Goal: Task Accomplishment & Management: Manage account settings

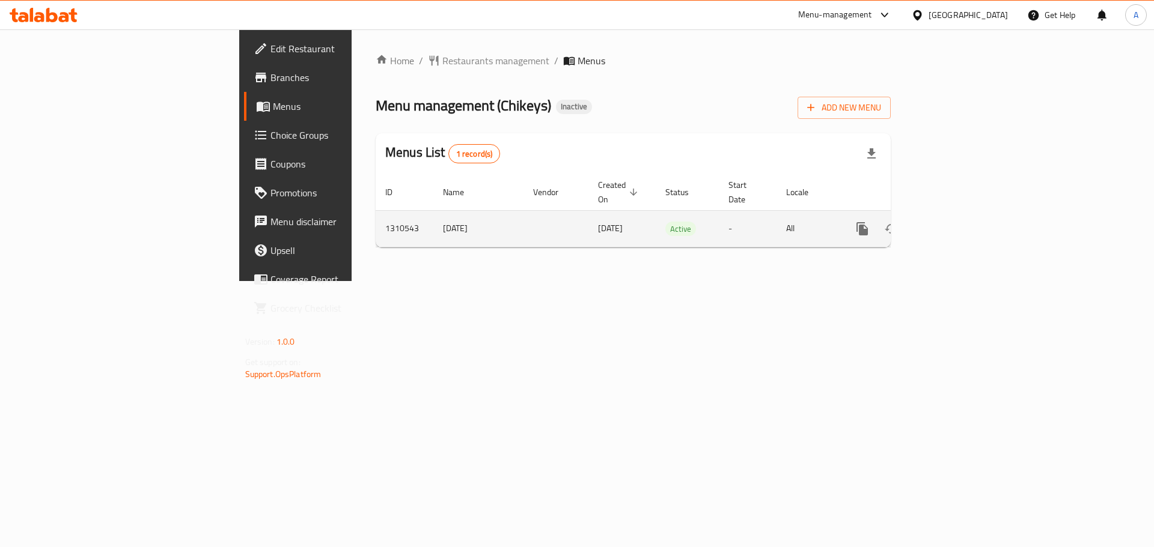
click at [956, 222] on icon "enhanced table" at bounding box center [949, 229] width 14 height 14
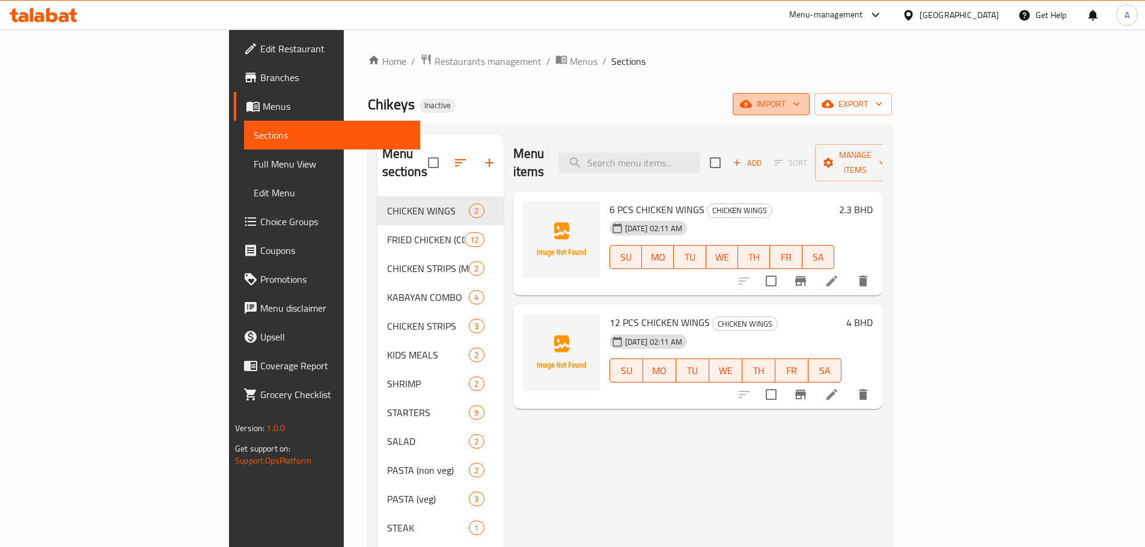
click at [800, 110] on span "import" at bounding box center [771, 104] width 58 height 15
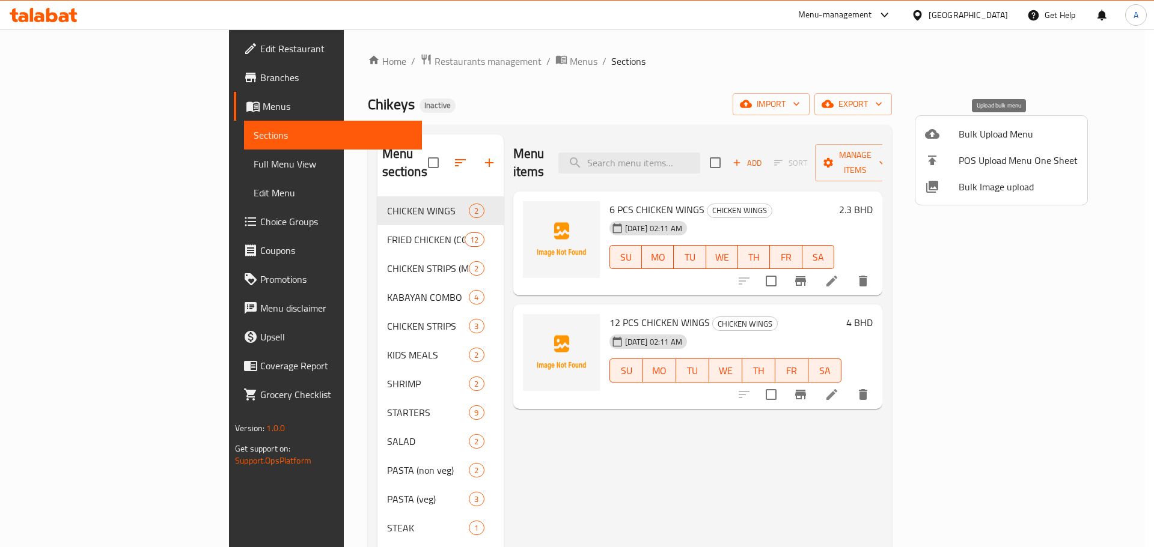
click at [963, 135] on span "Bulk Upload Menu" at bounding box center [1018, 134] width 119 height 14
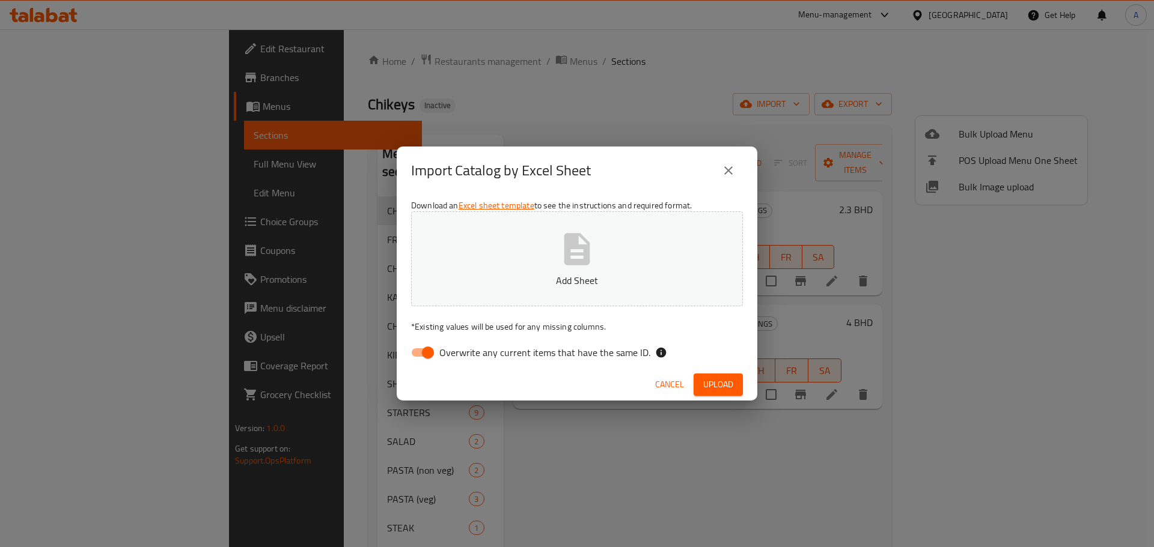
click at [562, 350] on span "Overwrite any current items that have the same ID." at bounding box center [544, 353] width 211 height 14
click at [462, 350] on input "Overwrite any current items that have the same ID." at bounding box center [428, 352] width 69 height 23
checkbox input "false"
click at [722, 381] on span "Upload" at bounding box center [718, 384] width 30 height 15
click at [719, 378] on span "Upload" at bounding box center [718, 384] width 30 height 15
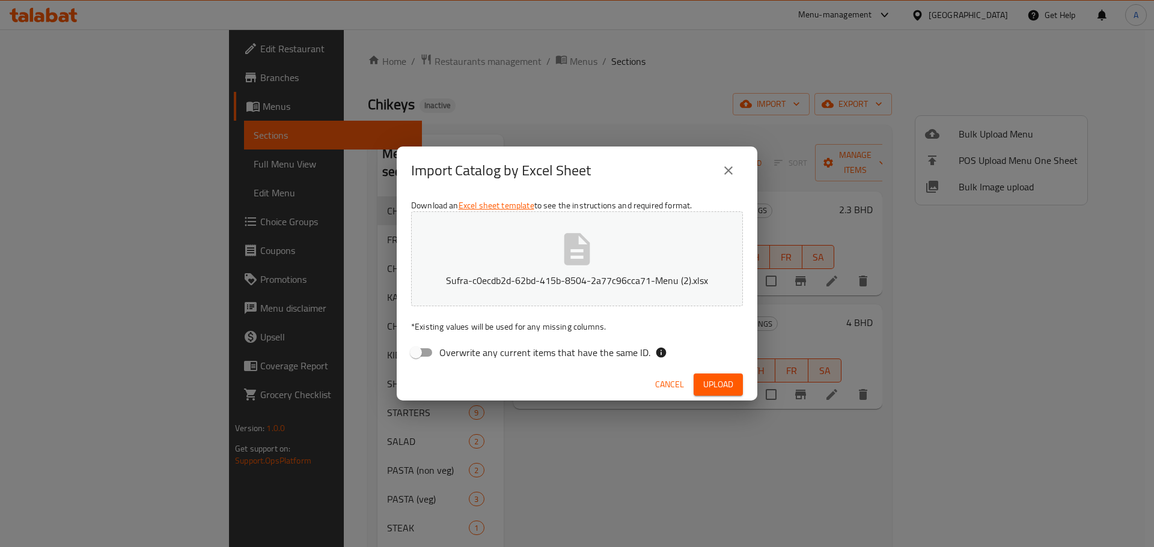
click at [718, 388] on span "Upload" at bounding box center [718, 384] width 30 height 15
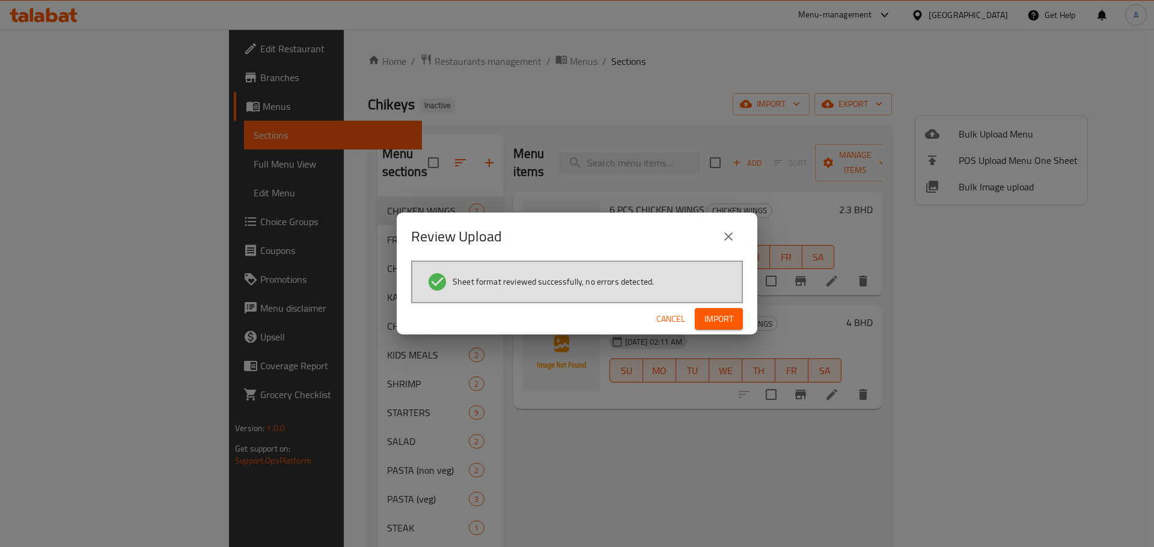
click at [718, 322] on span "Import" at bounding box center [718, 319] width 29 height 15
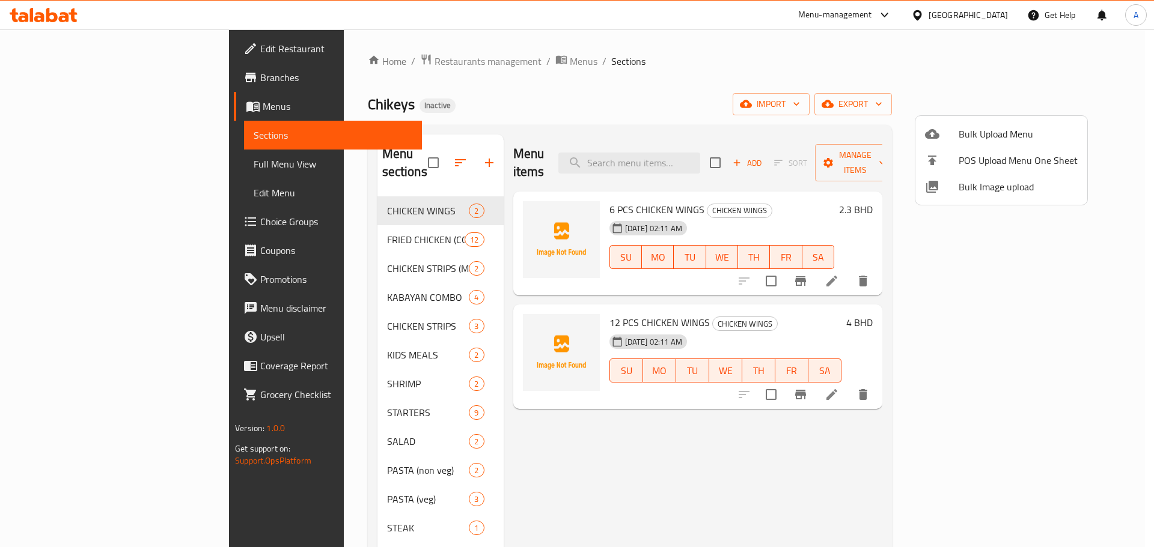
click at [63, 161] on div at bounding box center [577, 273] width 1154 height 547
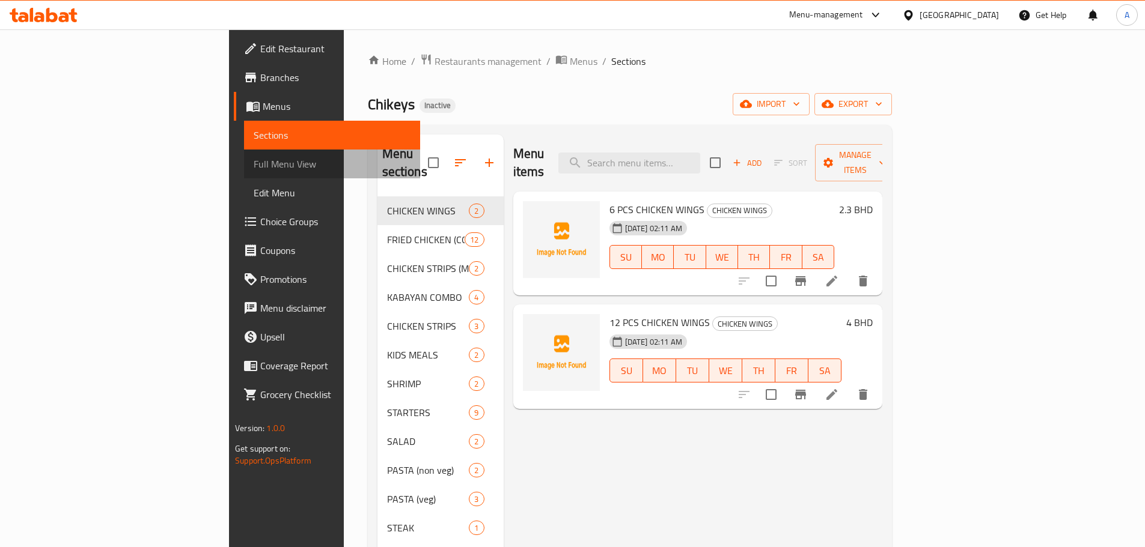
click at [254, 165] on span "Full Menu View" at bounding box center [332, 164] width 157 height 14
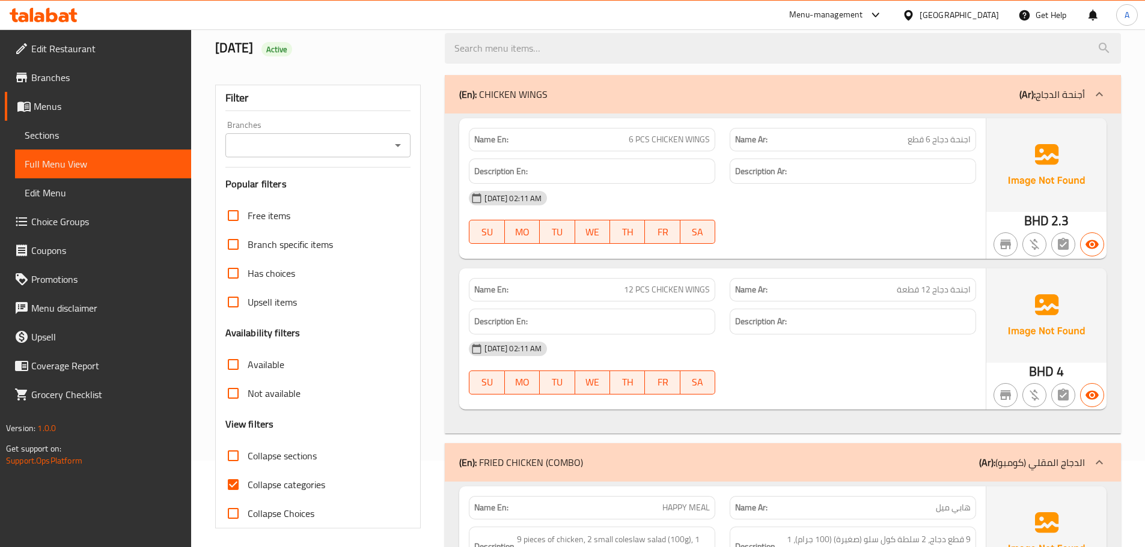
scroll to position [120, 0]
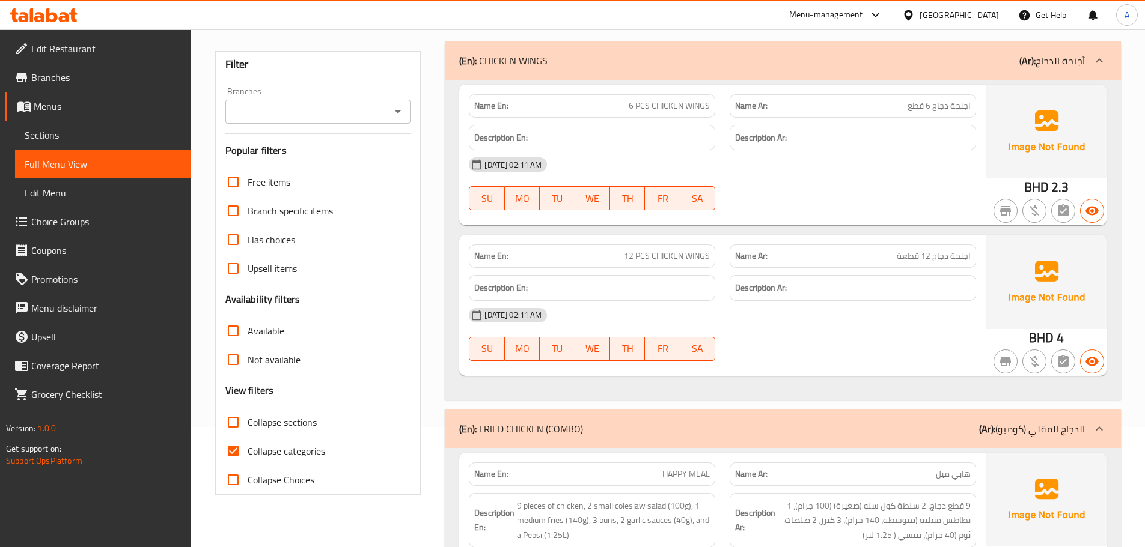
click at [284, 420] on span "Collapse sections" at bounding box center [282, 422] width 69 height 14
click at [248, 420] on input "Collapse sections" at bounding box center [233, 422] width 29 height 29
checkbox input "true"
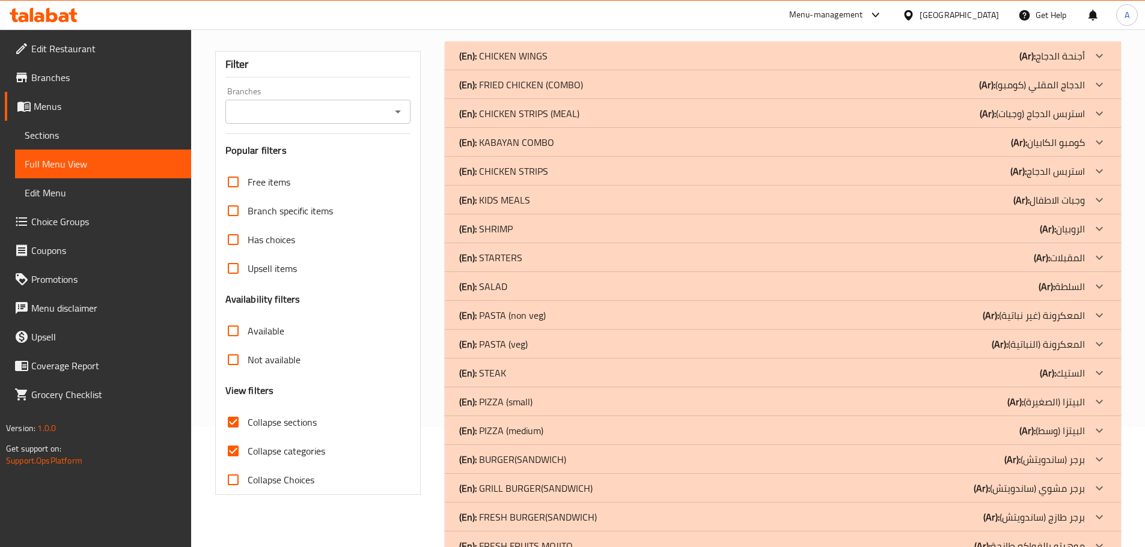
click at [272, 450] on span "Collapse categories" at bounding box center [287, 451] width 78 height 14
click at [248, 450] on input "Collapse categories" at bounding box center [233, 451] width 29 height 29
checkbox input "false"
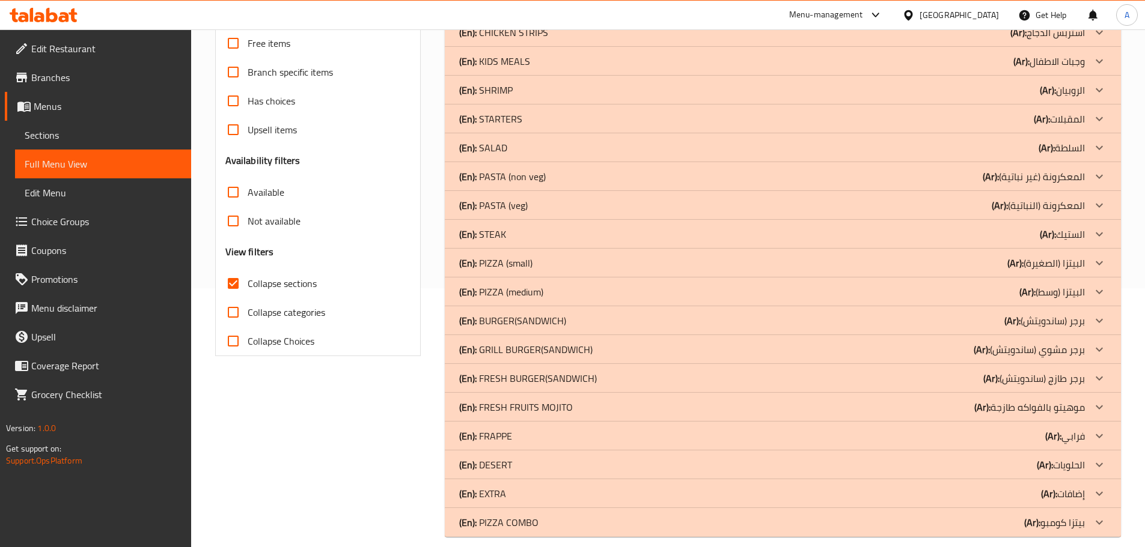
scroll to position [273, 0]
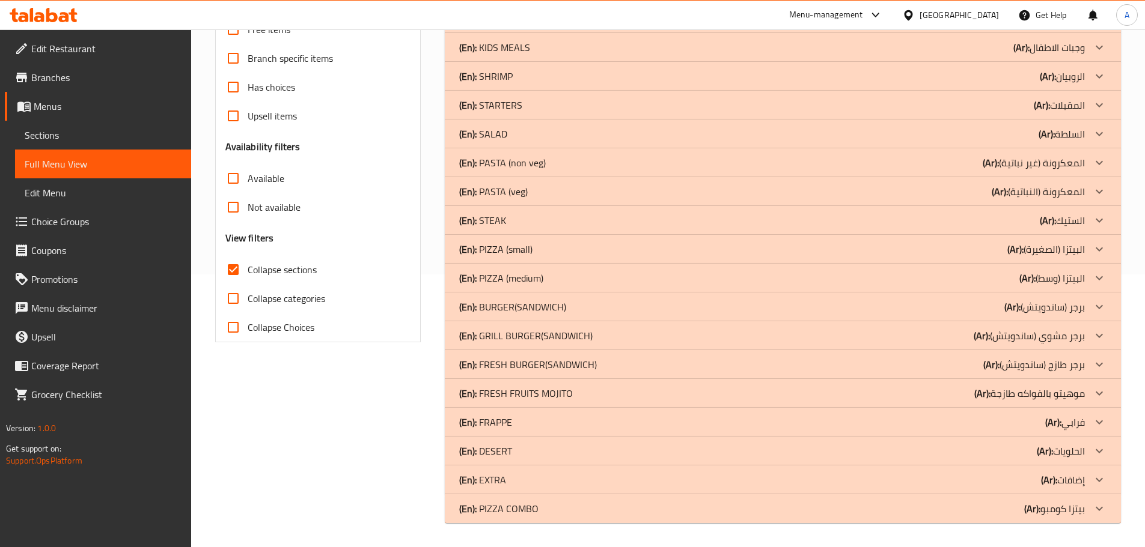
click at [1063, 513] on p "(Ar): [PERSON_NAME]" at bounding box center [1054, 509] width 61 height 14
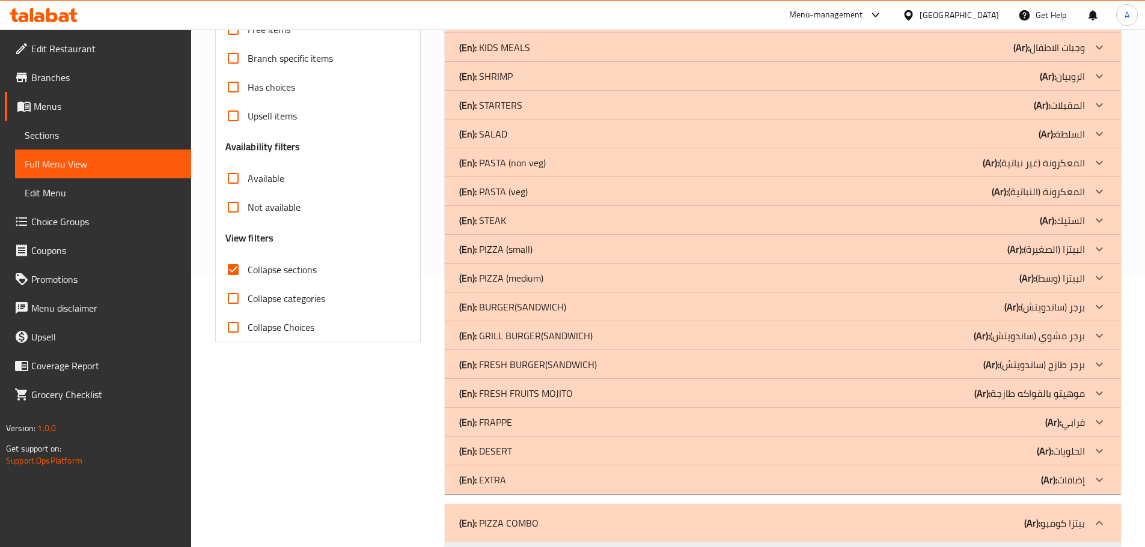
click at [1064, 480] on p "(Ar): إضافات" at bounding box center [1063, 480] width 44 height 14
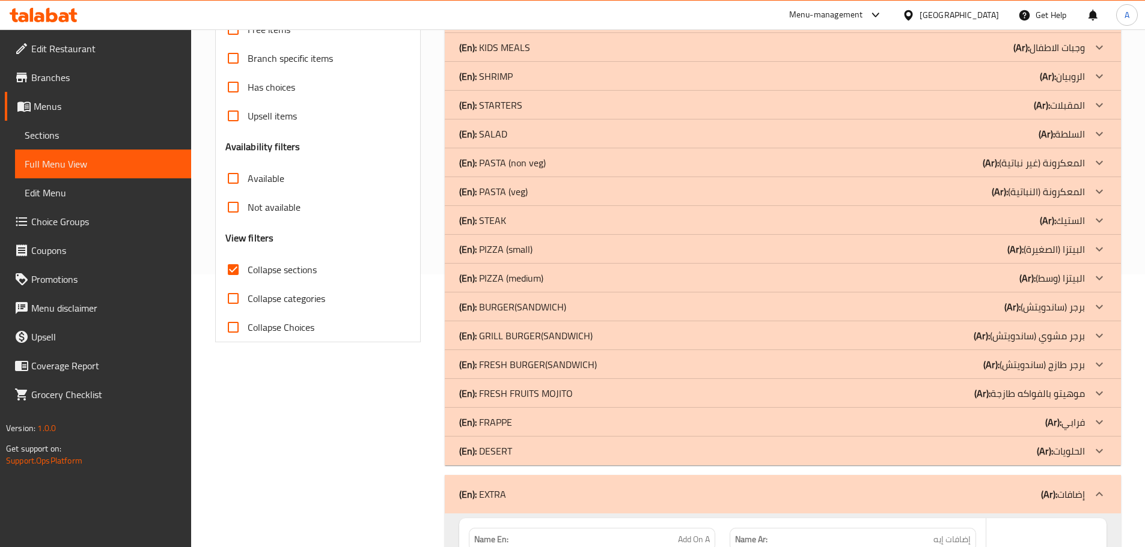
click at [1064, 448] on p "(Ar): الحلويات" at bounding box center [1061, 451] width 48 height 14
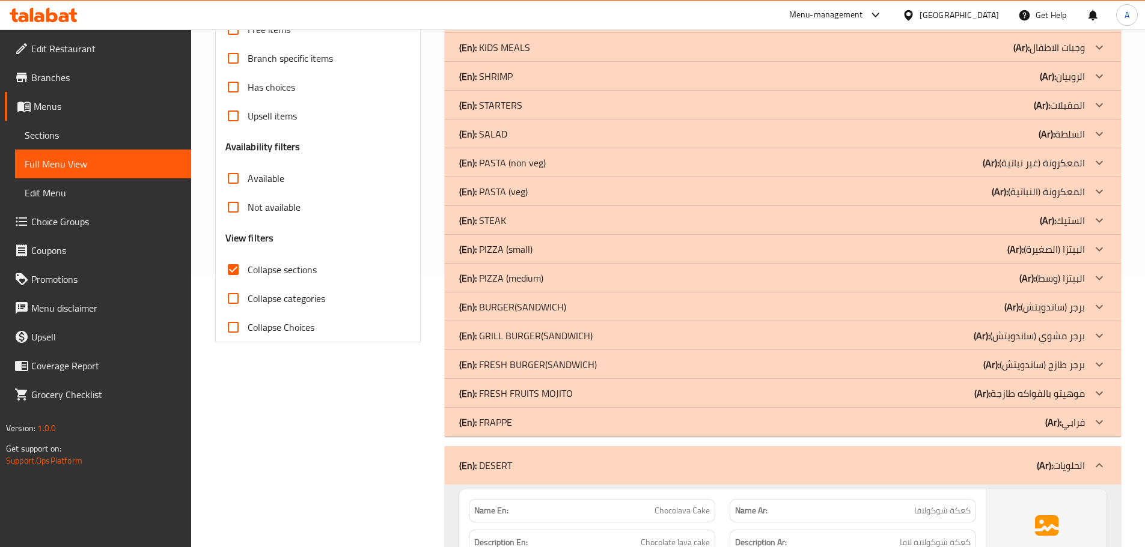
click at [1065, 421] on p "(Ar): فرابي" at bounding box center [1065, 422] width 40 height 14
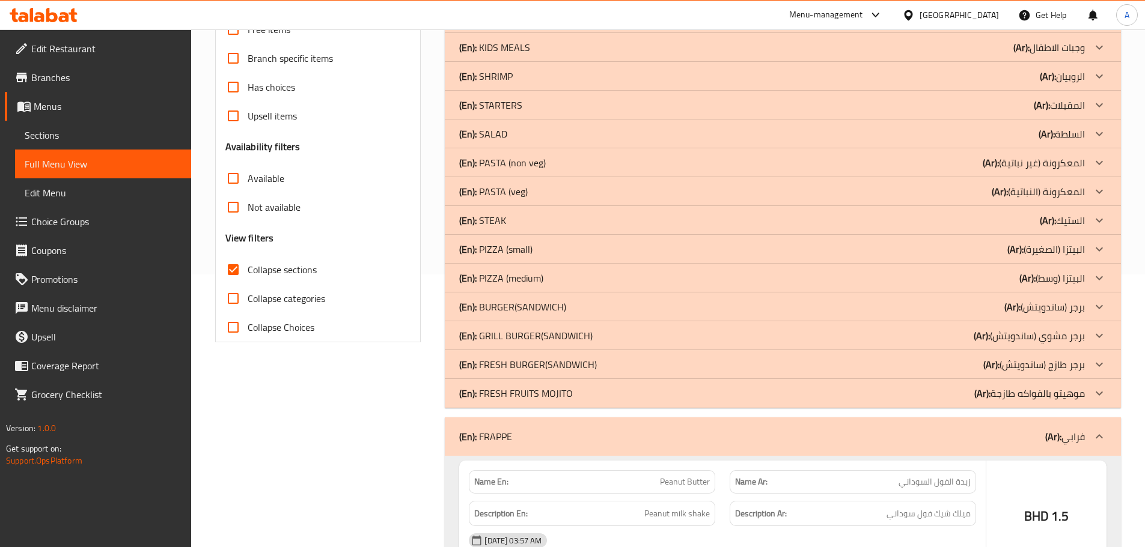
click at [1023, 389] on p "(Ar): موهيتو بالفواكه طازجة" at bounding box center [1029, 393] width 111 height 14
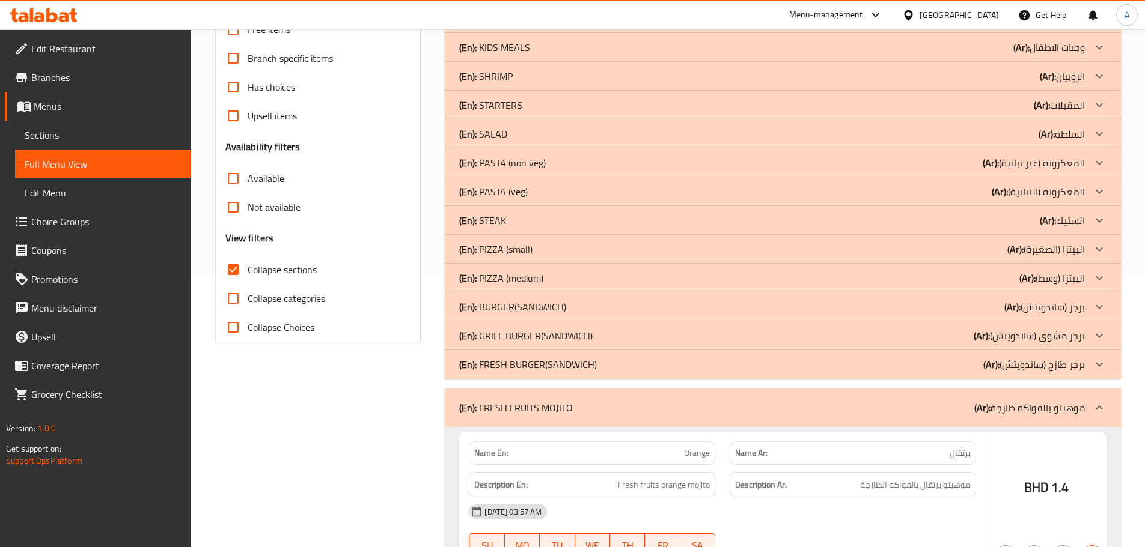
click at [1026, 364] on p "(Ar): برجر طازج (ساندويتش)" at bounding box center [1034, 365] width 102 height 14
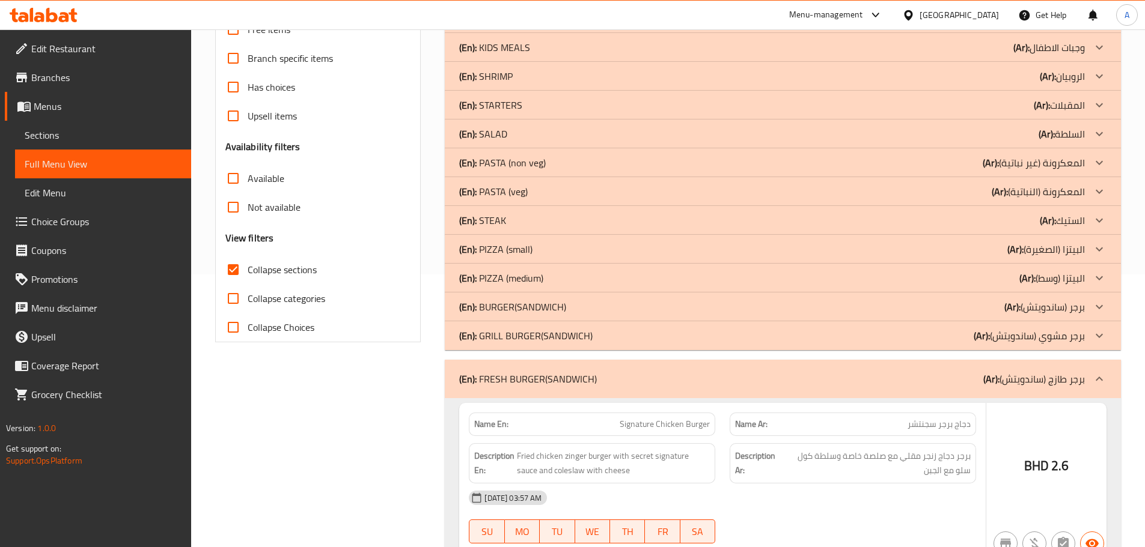
click at [1038, 341] on p "(Ar): برجر مشوي (ساندويتش)" at bounding box center [1029, 336] width 111 height 14
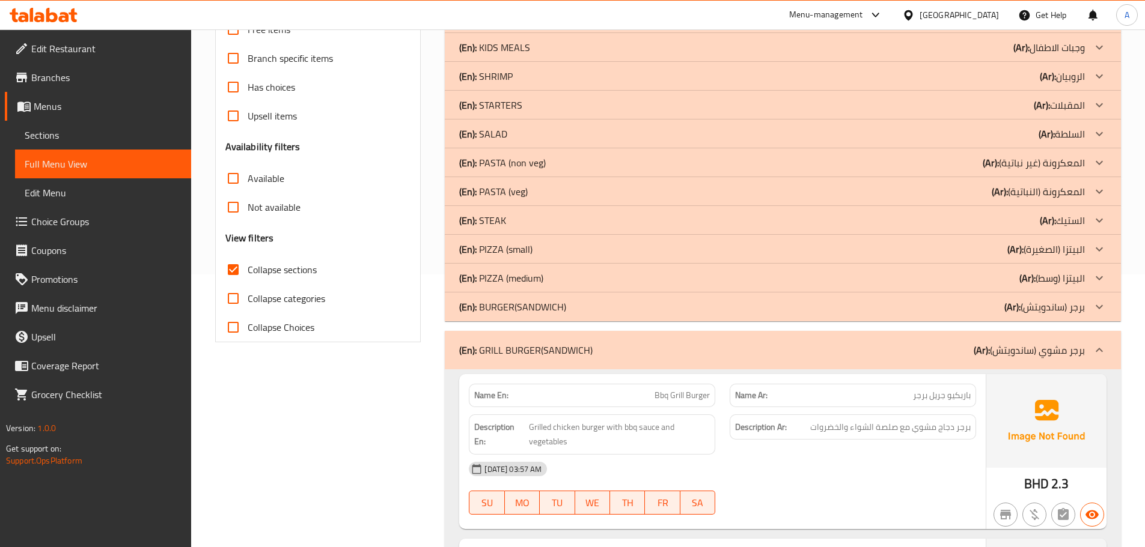
click at [1052, 300] on p "(Ar): برجر (ساندويتش)" at bounding box center [1044, 307] width 81 height 14
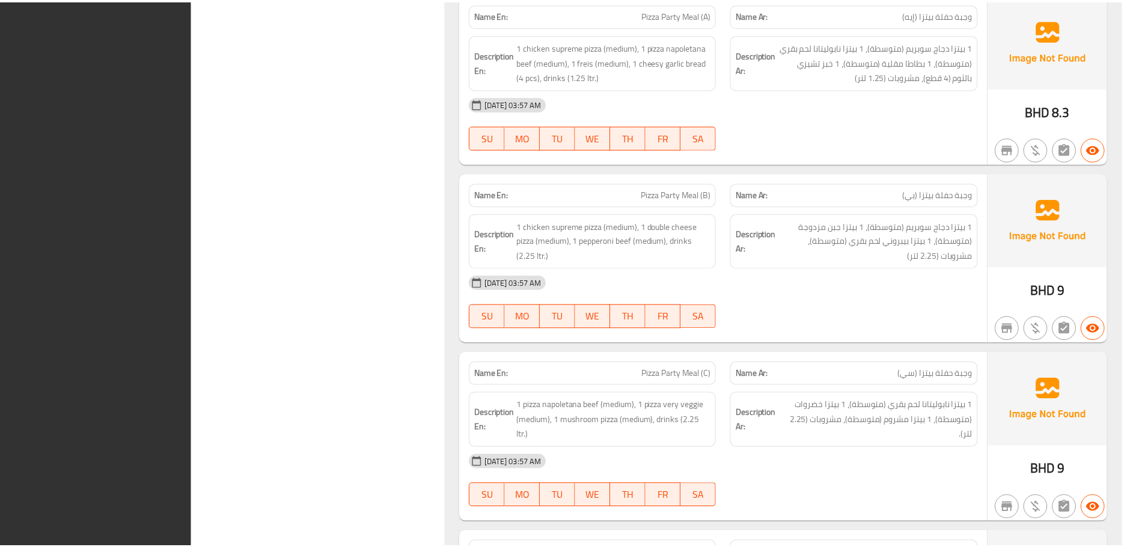
scroll to position [8508, 0]
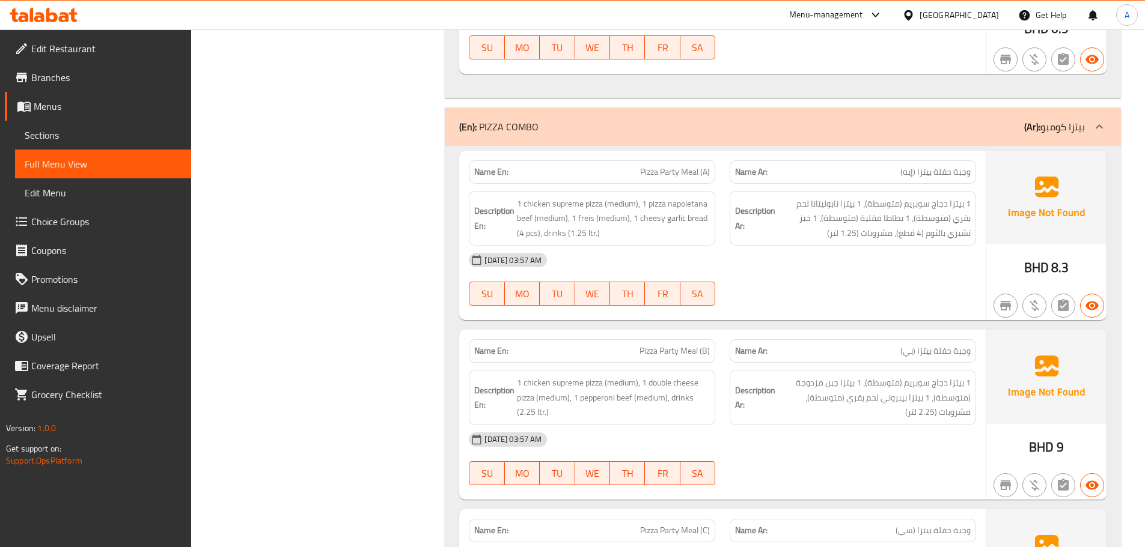
drag, startPoint x: 386, startPoint y: 340, endPoint x: 332, endPoint y: 115, distance: 231.2
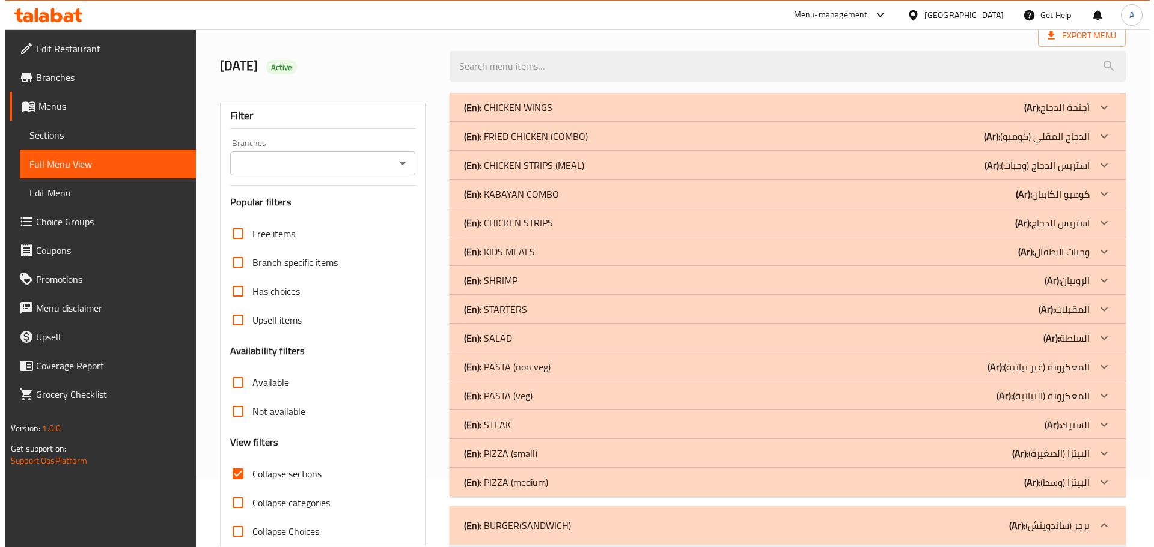
scroll to position [0, 0]
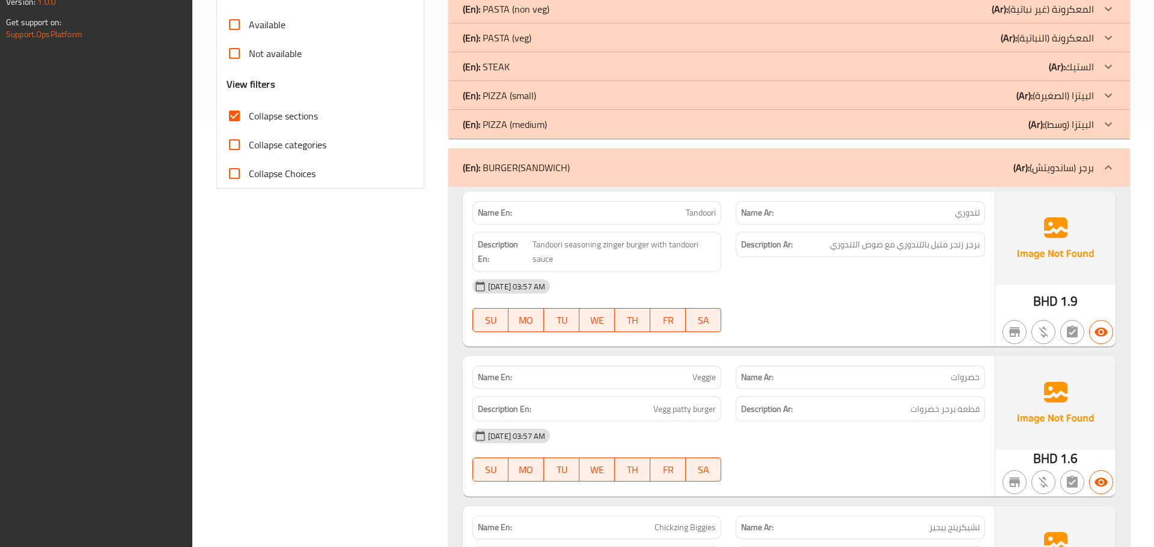
click at [663, 70] on div "(En): STEAK (Ar): الستيك" at bounding box center [778, 66] width 631 height 14
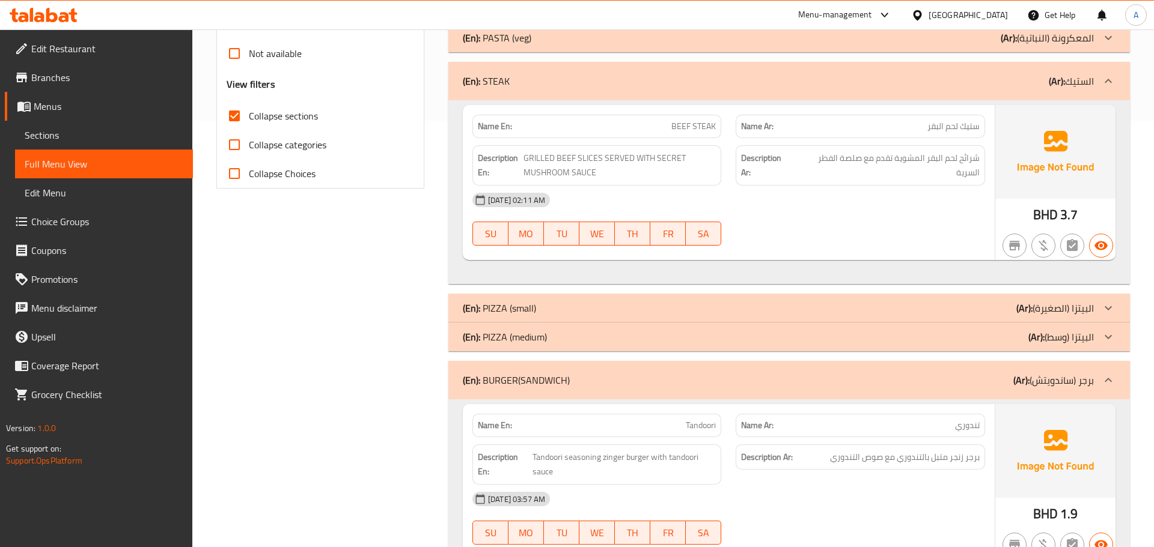
scroll to position [853, 0]
